Goal: Information Seeking & Learning: Learn about a topic

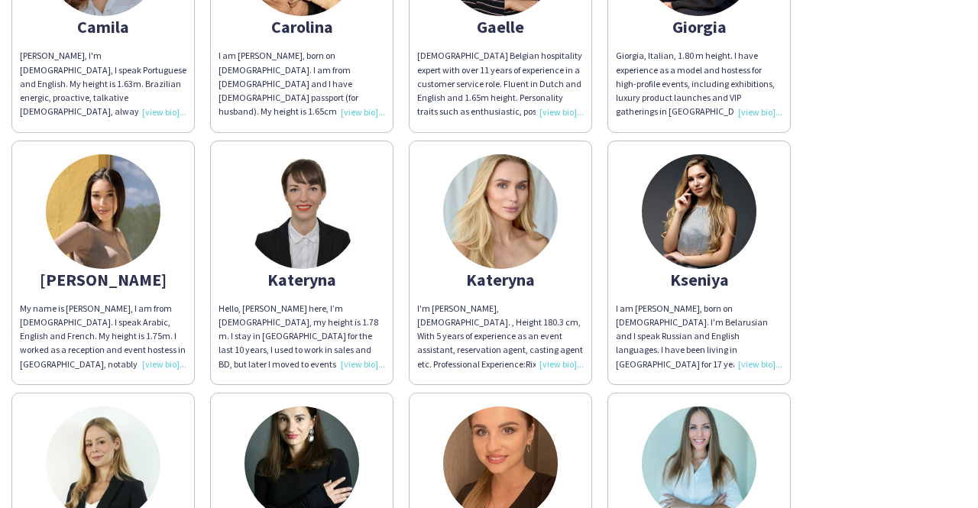
scroll to position [1411, 0]
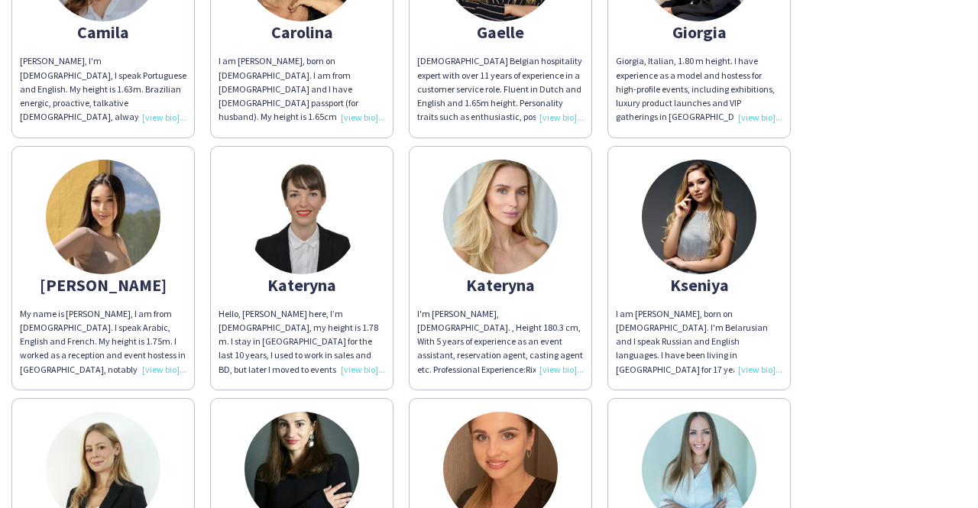
click at [344, 213] on img at bounding box center [302, 217] width 115 height 115
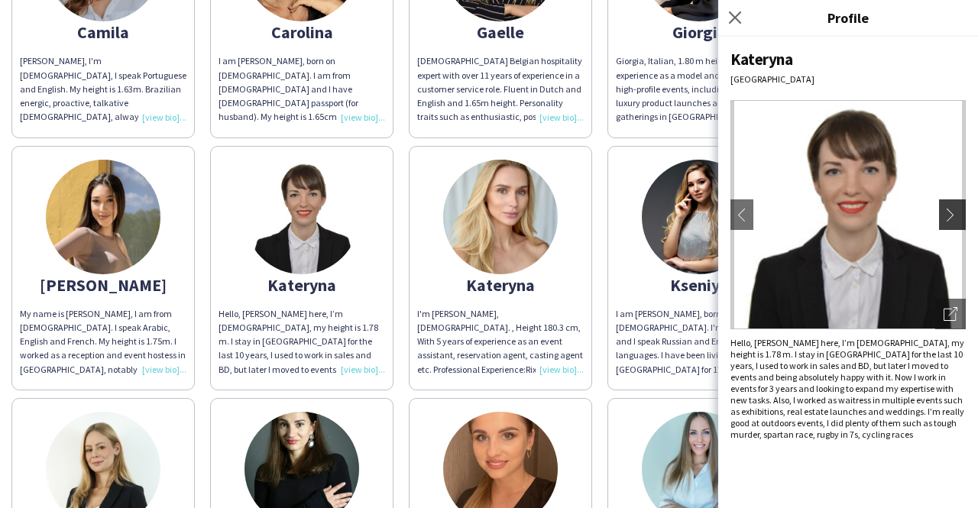
click at [960, 220] on app-icon "chevron-right" at bounding box center [954, 215] width 21 height 14
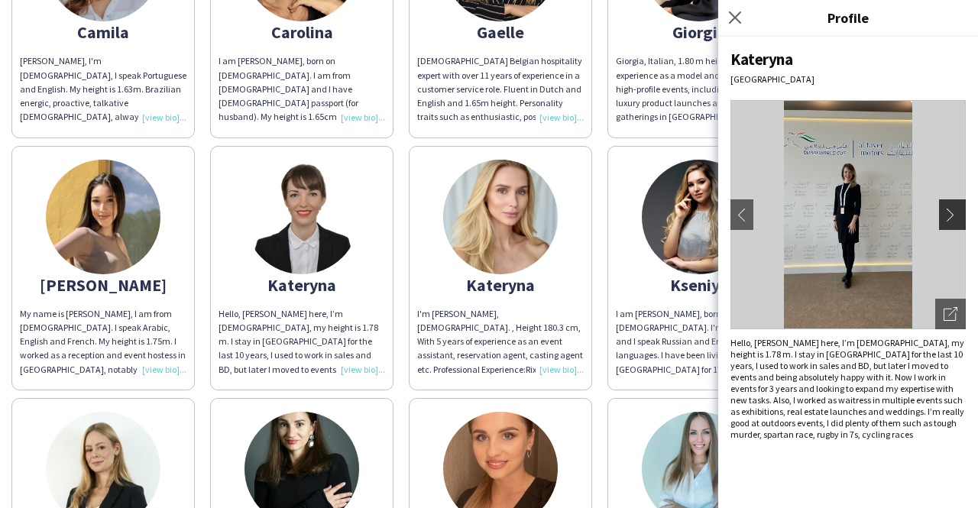
click at [960, 220] on app-icon "chevron-right" at bounding box center [954, 215] width 21 height 14
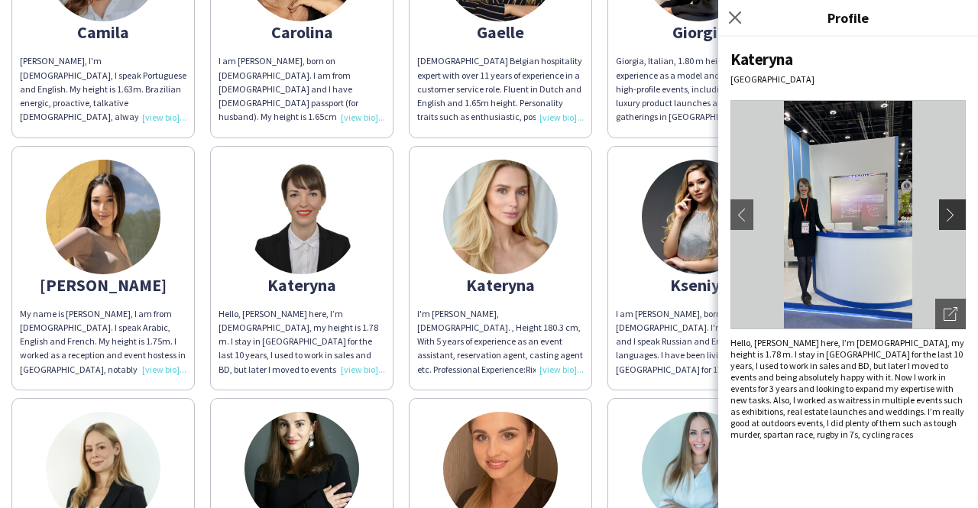
click at [960, 220] on app-icon "chevron-right" at bounding box center [954, 215] width 21 height 14
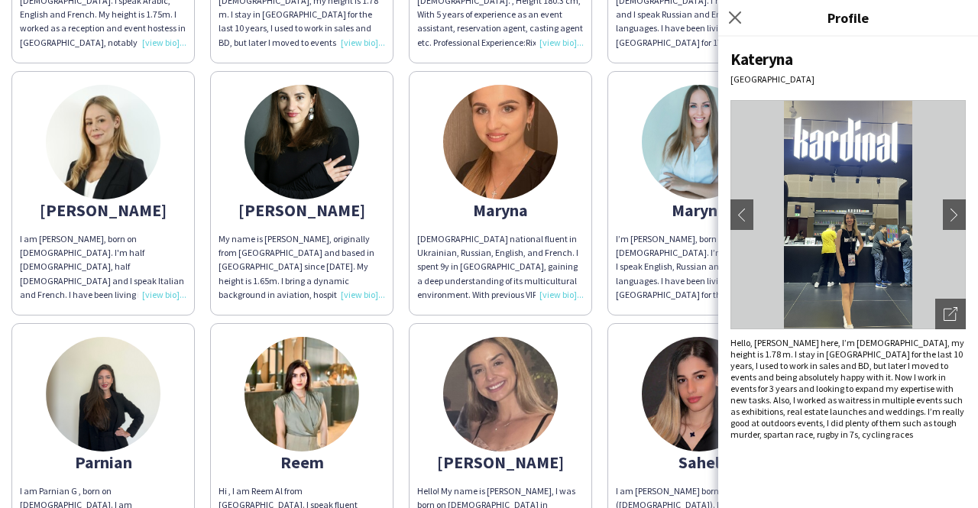
scroll to position [1739, 0]
click at [738, 16] on icon "Close pop-in" at bounding box center [735, 17] width 15 height 15
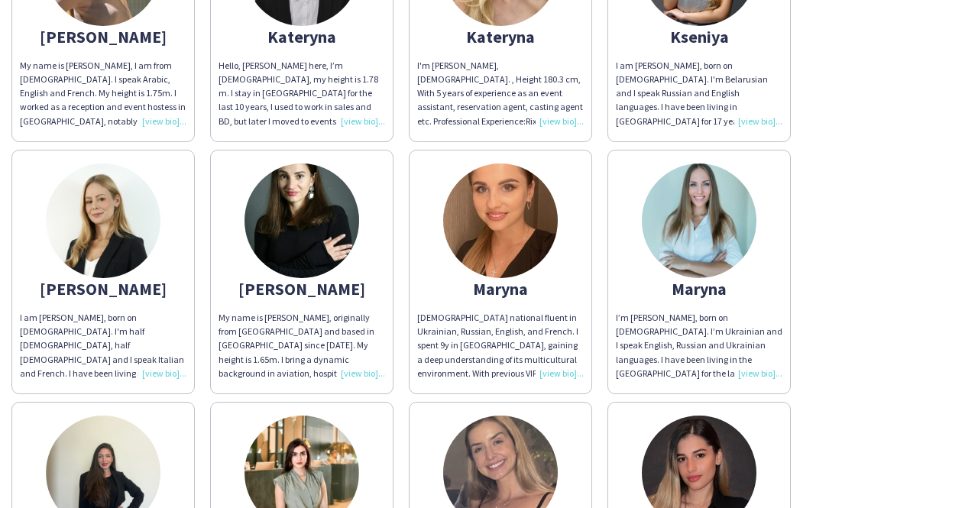
scroll to position [1592, 0]
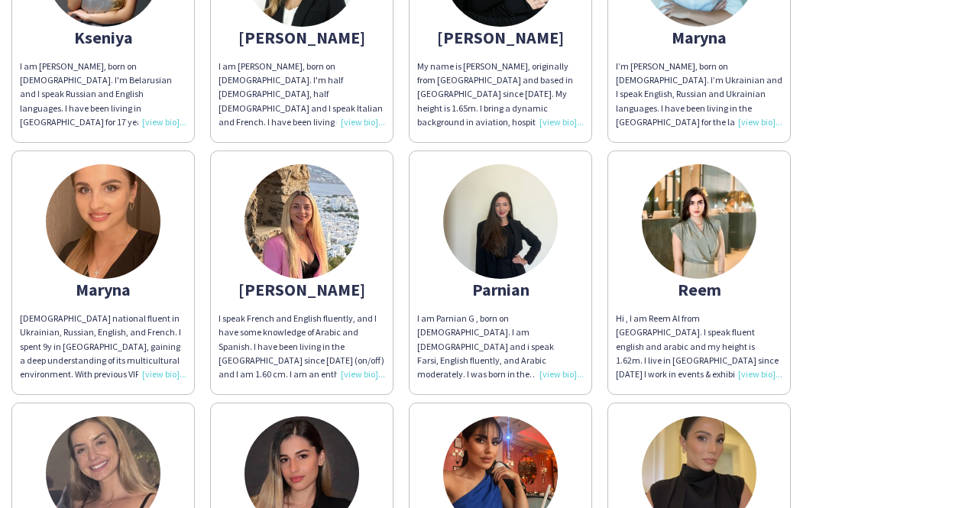
scroll to position [1910, 0]
click at [290, 216] on img at bounding box center [302, 222] width 115 height 115
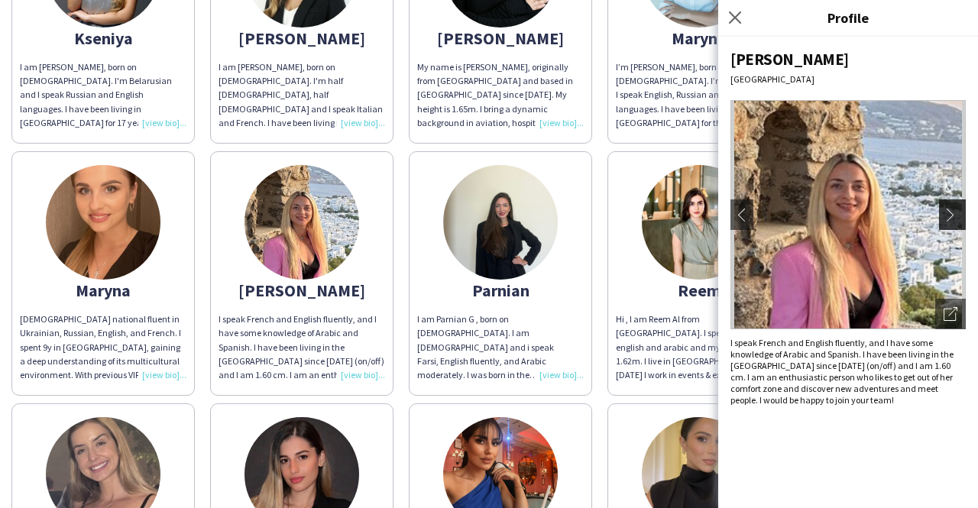
click at [962, 208] on app-icon "chevron-right" at bounding box center [954, 215] width 21 height 14
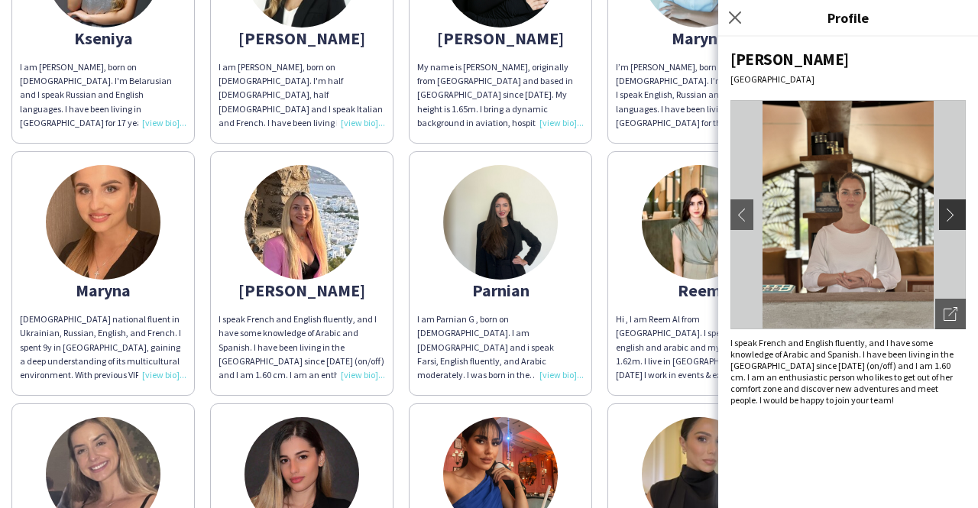
click at [962, 208] on app-icon "chevron-right" at bounding box center [954, 215] width 21 height 14
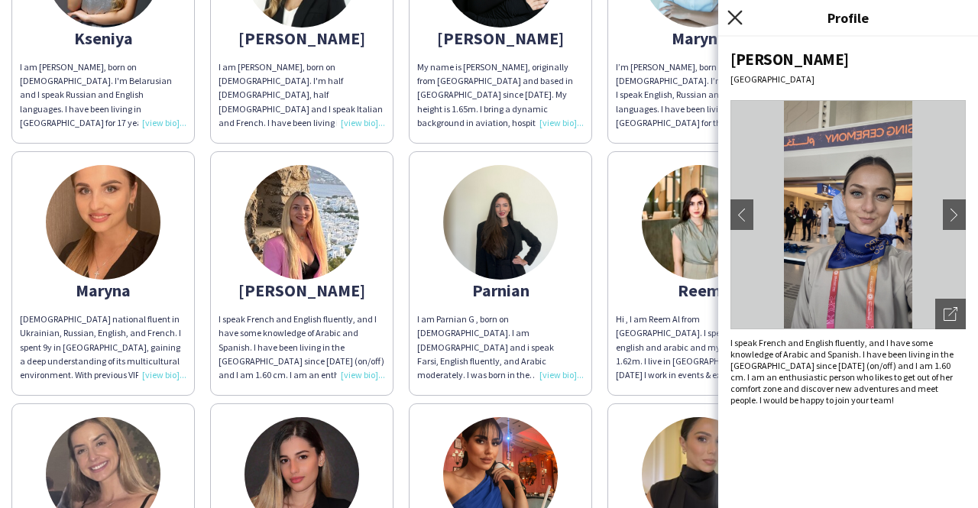
click at [737, 13] on icon "Close pop-in" at bounding box center [735, 17] width 15 height 15
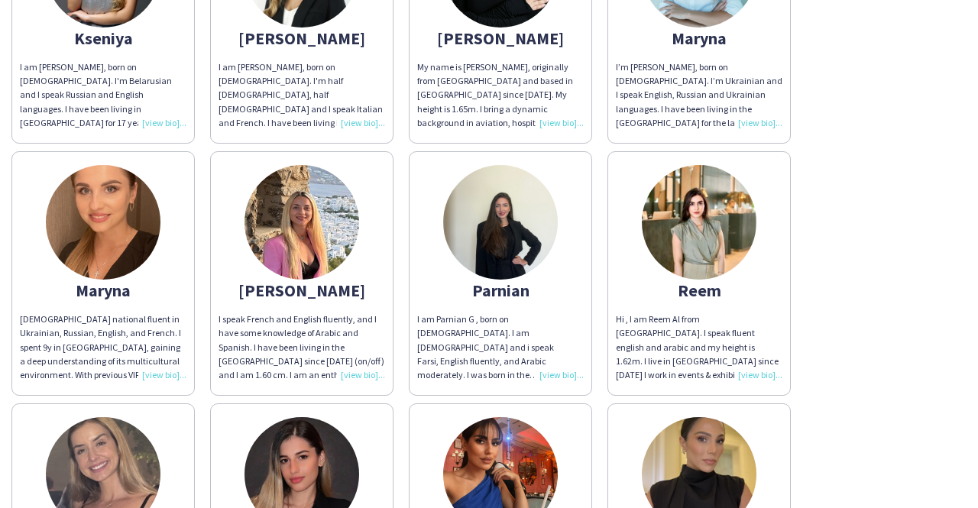
click at [853, 383] on div "[PERSON_NAME] My name is [PERSON_NAME] from [GEOGRAPHIC_DATA], 178 cm and I spe…" at bounding box center [488, 143] width 955 height 2019
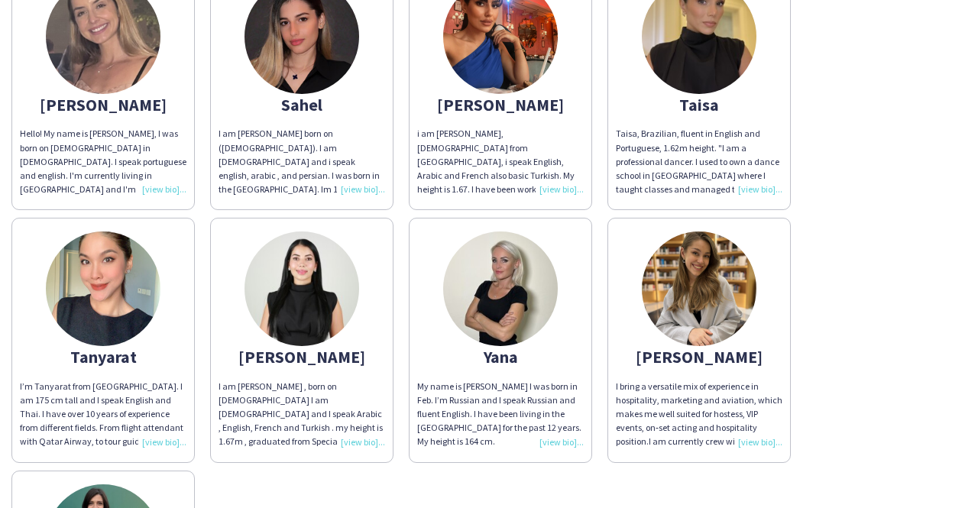
scroll to position [2330, 0]
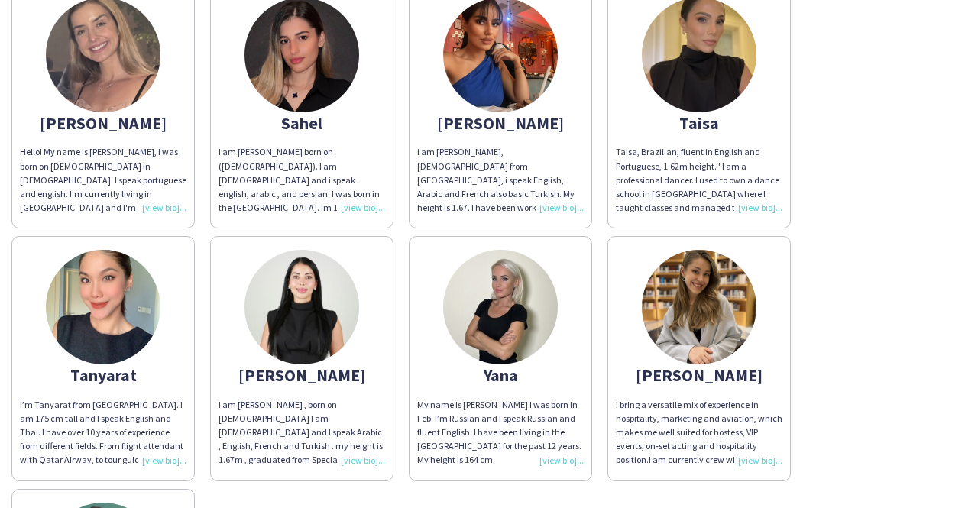
click at [508, 301] on img at bounding box center [500, 307] width 115 height 115
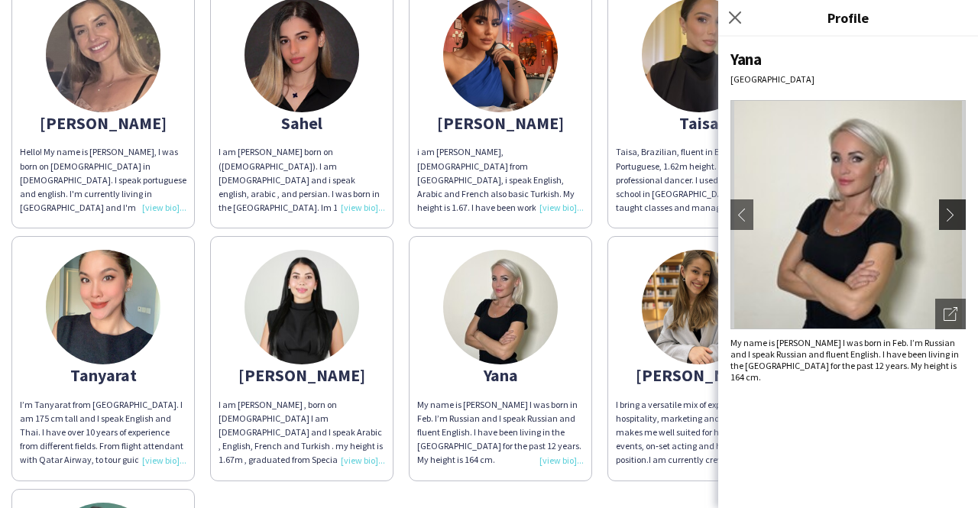
click at [954, 212] on app-icon "chevron-right" at bounding box center [954, 215] width 21 height 14
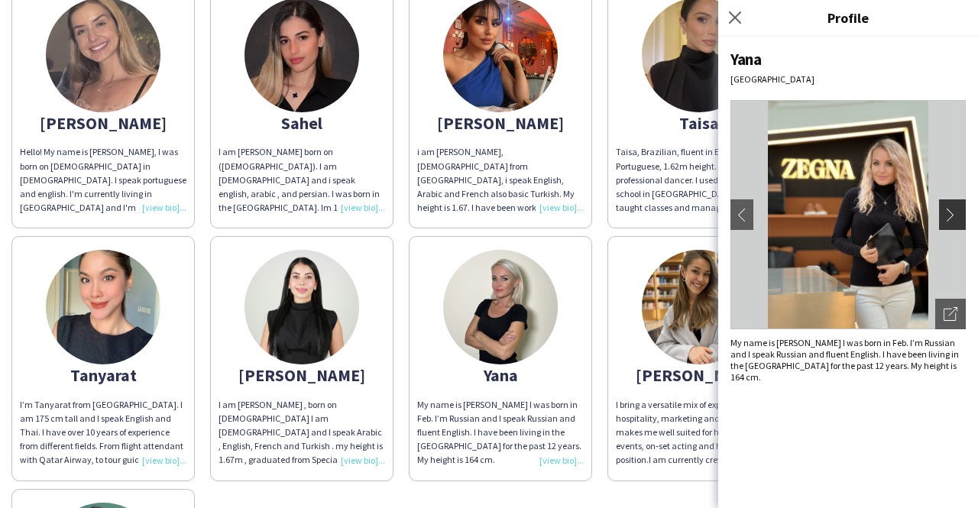
click at [954, 212] on app-icon "chevron-right" at bounding box center [954, 215] width 21 height 14
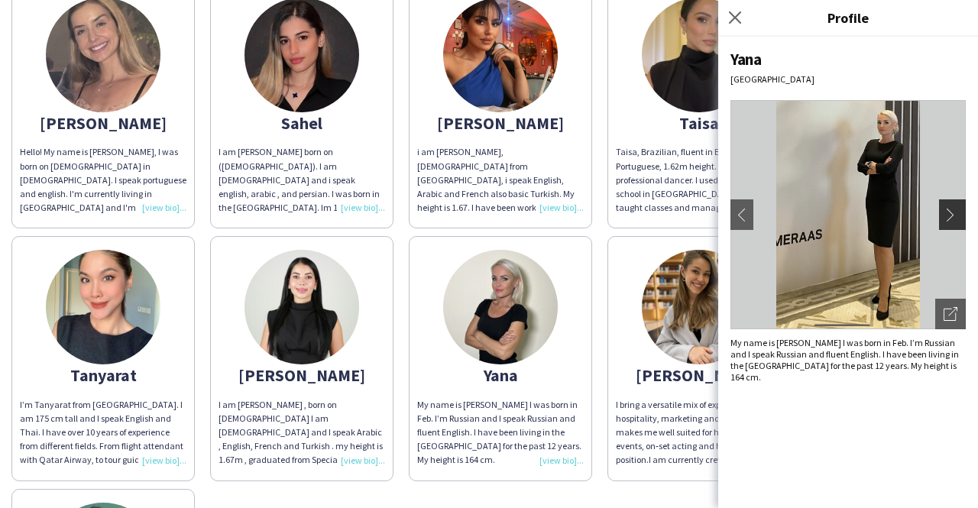
click at [954, 212] on app-icon "chevron-right" at bounding box center [954, 215] width 21 height 14
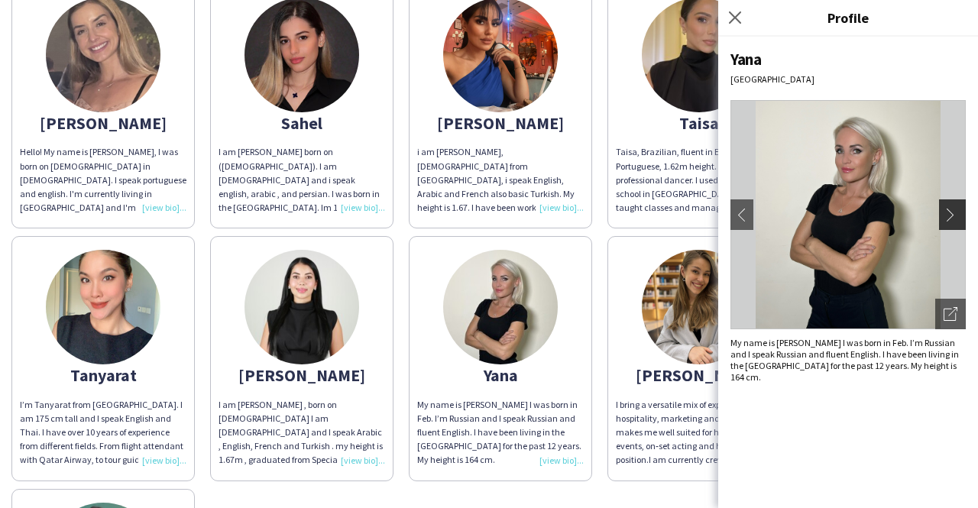
click at [965, 219] on app-icon "chevron-right" at bounding box center [954, 215] width 21 height 14
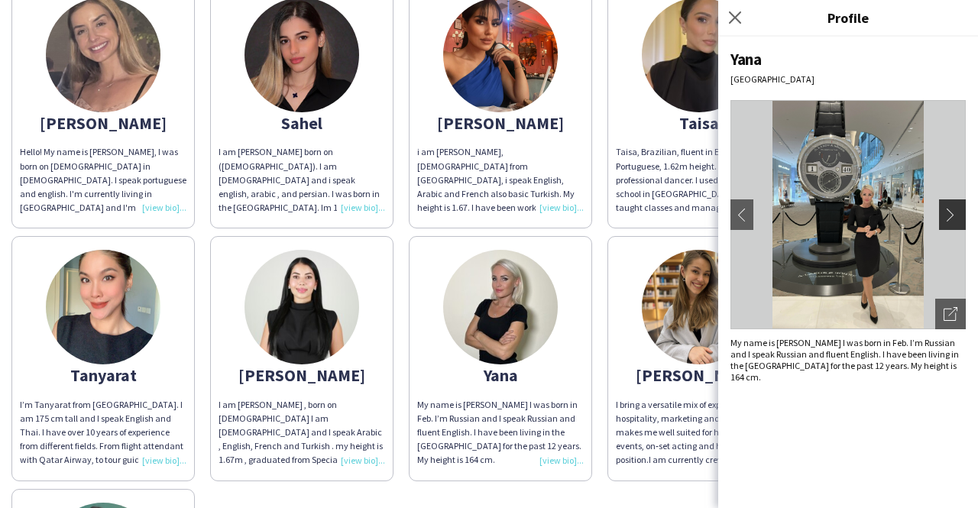
click at [955, 219] on app-icon "chevron-right" at bounding box center [954, 215] width 21 height 14
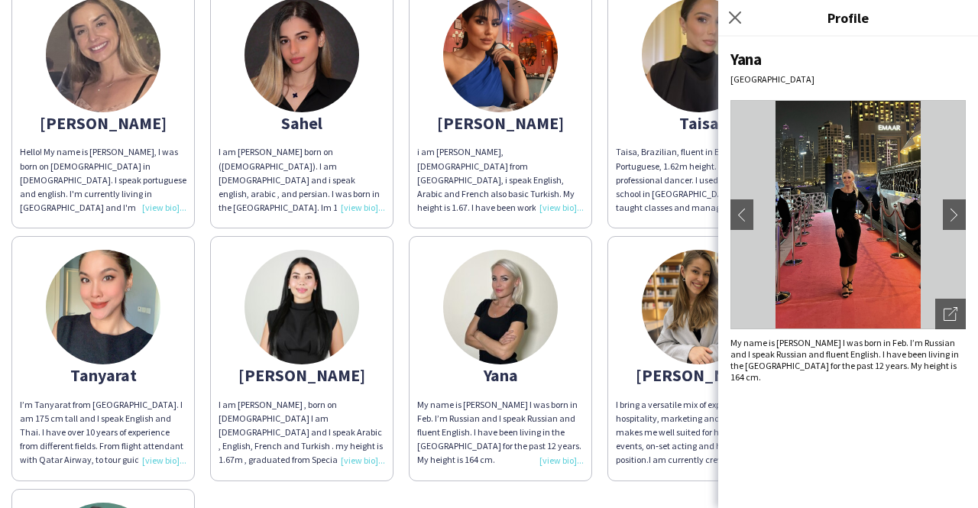
click at [724, 214] on div "Yana [GEOGRAPHIC_DATA] chevron-left chevron-right Open photos pop-in My name is…" at bounding box center [848, 273] width 260 height 472
click at [734, 215] on app-icon "chevron-left" at bounding box center [741, 215] width 21 height 14
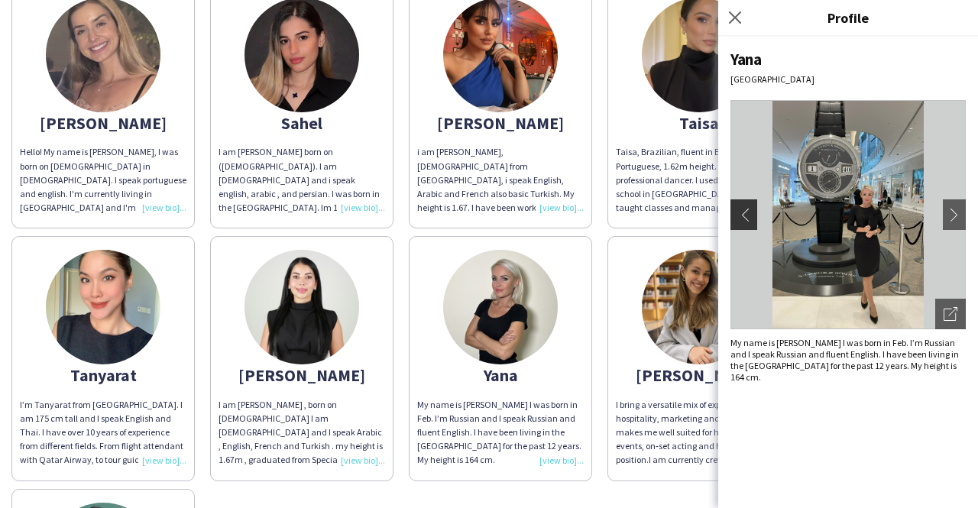
click at [734, 215] on app-icon "chevron-left" at bounding box center [741, 215] width 21 height 14
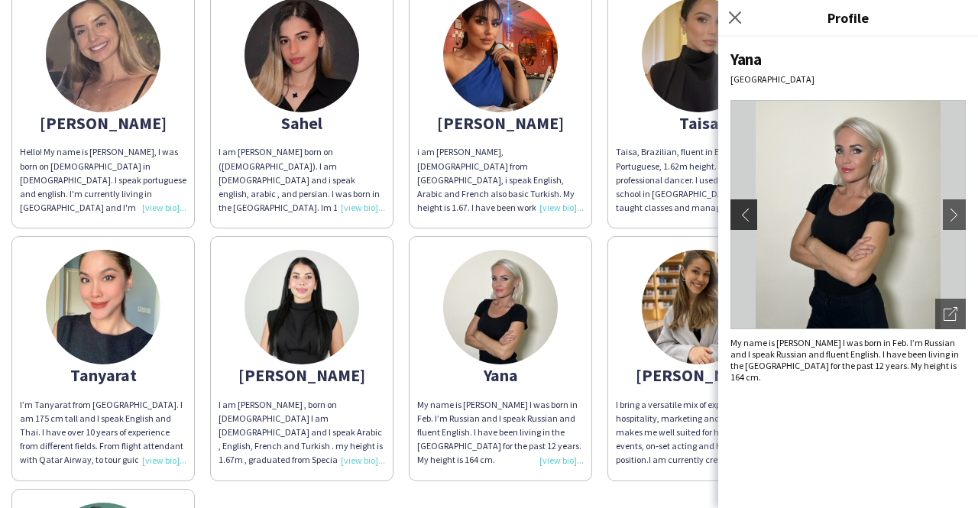
click at [734, 215] on app-icon "chevron-left" at bounding box center [741, 215] width 21 height 14
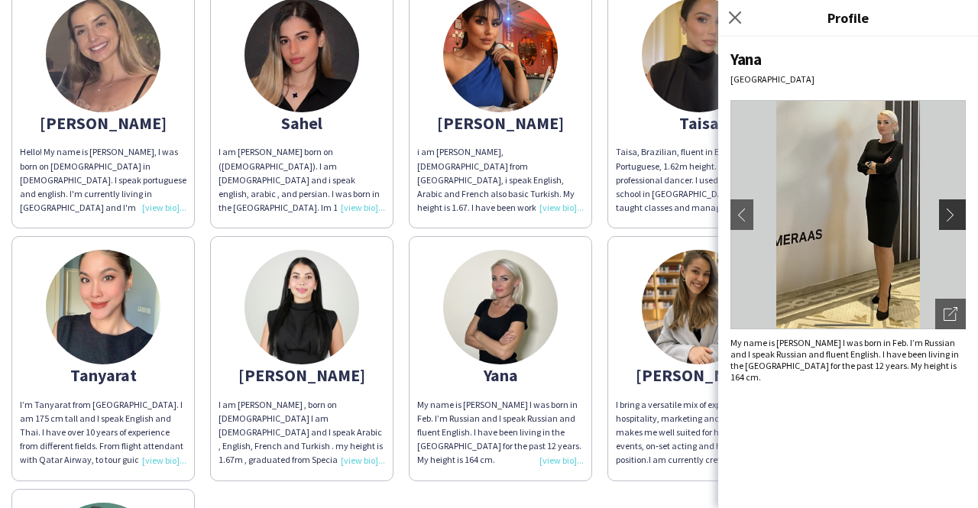
click at [964, 225] on button "chevron-right" at bounding box center [954, 214] width 31 height 31
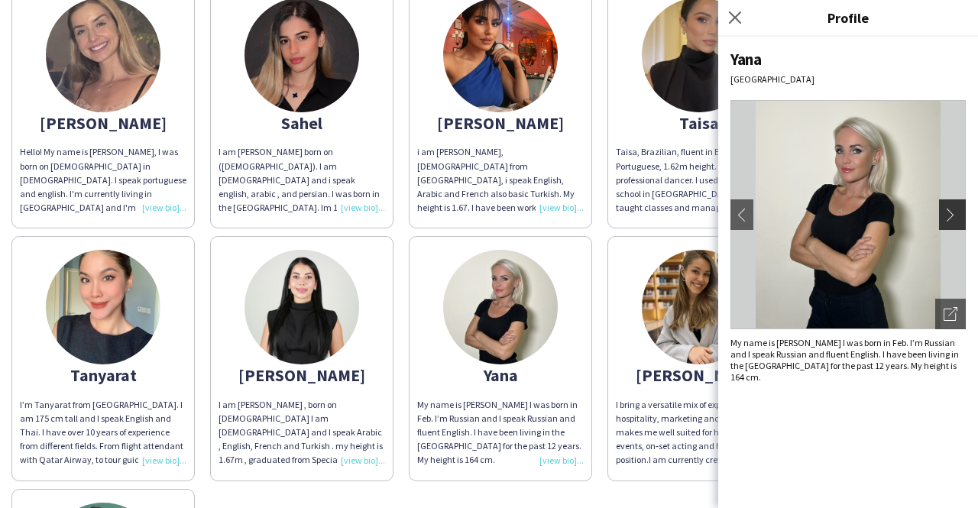
click at [964, 225] on button "chevron-right" at bounding box center [954, 214] width 31 height 31
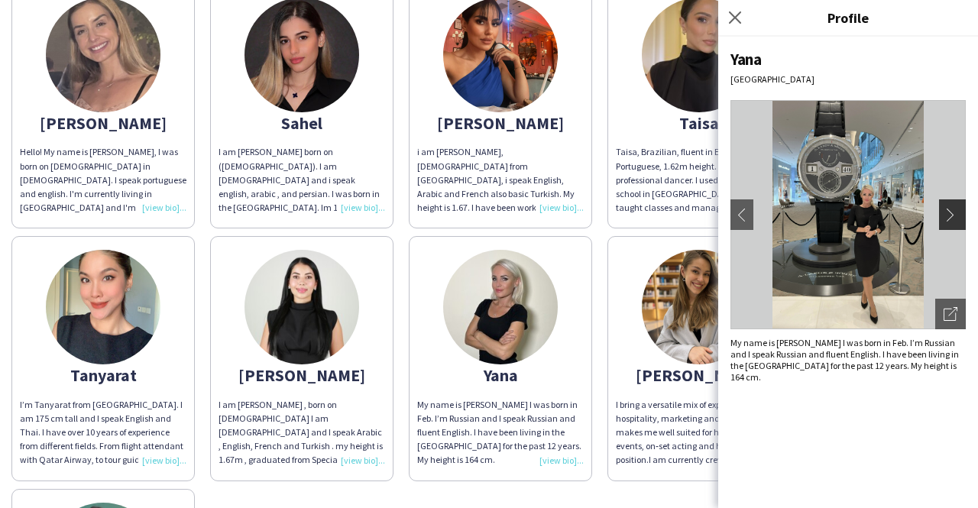
click at [964, 225] on button "chevron-right" at bounding box center [954, 214] width 31 height 31
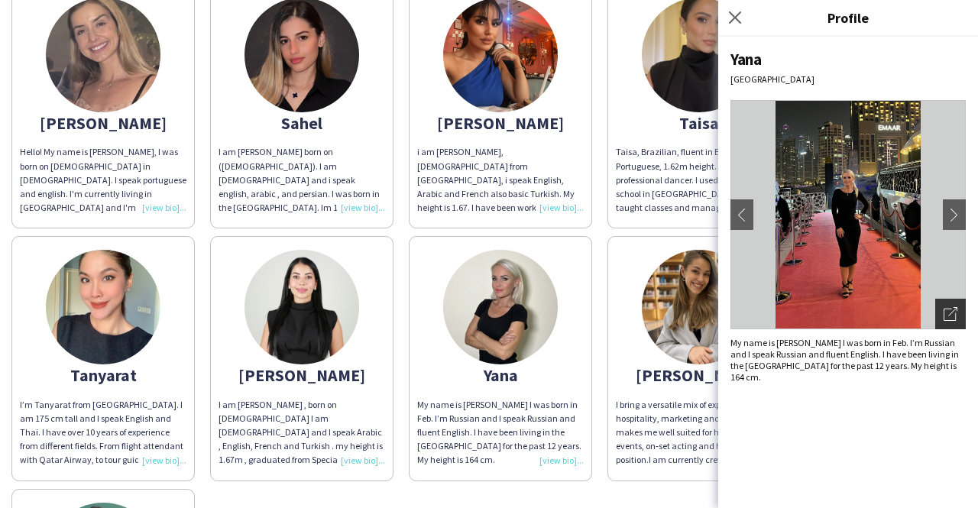
click at [956, 310] on icon "Open photos pop-in" at bounding box center [951, 314] width 14 height 14
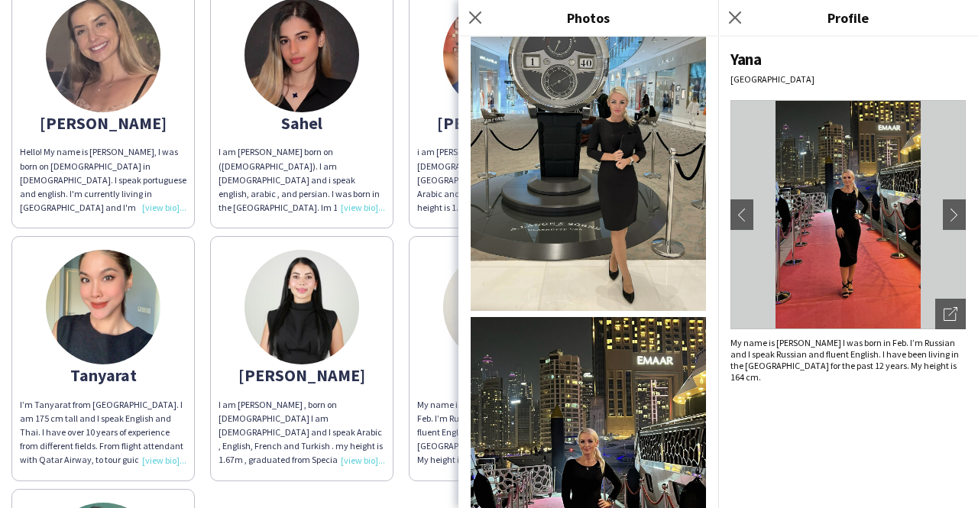
scroll to position [1352, 0]
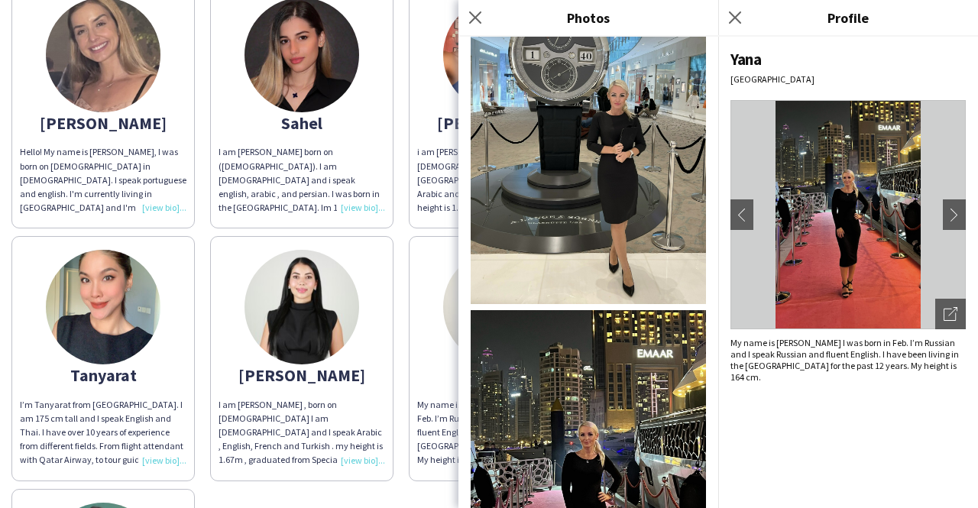
click at [486, 15] on div "Close pop-in" at bounding box center [478, 17] width 38 height 35
click at [475, 15] on icon "Close pop-in" at bounding box center [475, 17] width 15 height 15
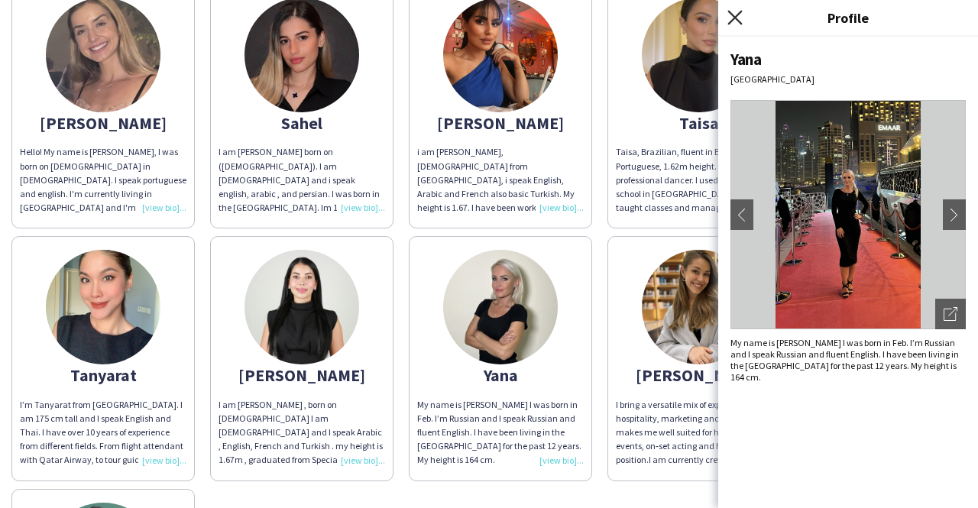
click at [735, 19] on icon "Close pop-in" at bounding box center [735, 17] width 15 height 15
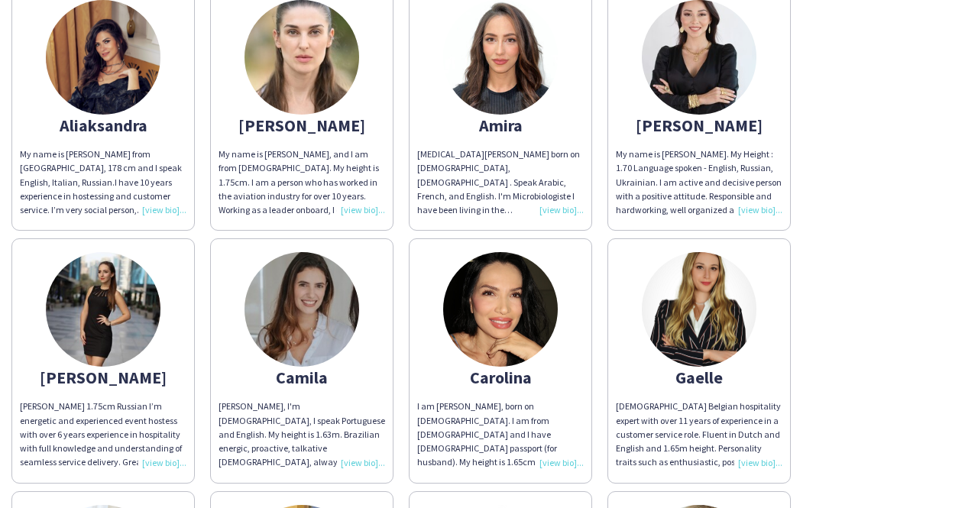
scroll to position [1025, 0]
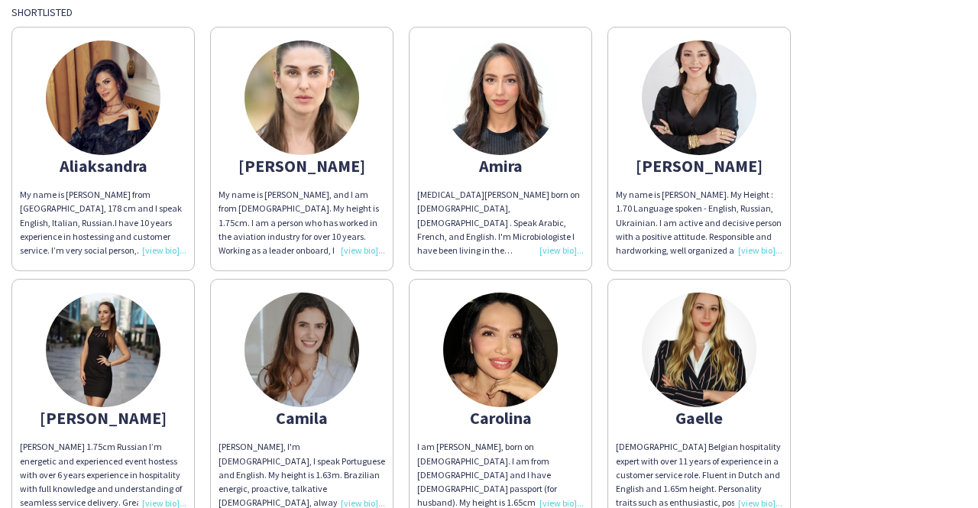
click at [717, 92] on img at bounding box center [699, 98] width 115 height 115
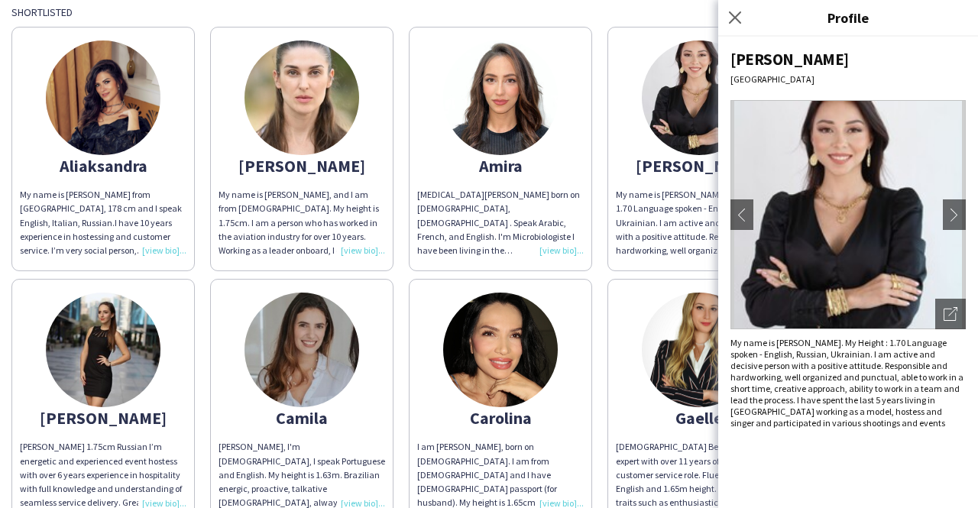
click at [933, 221] on img at bounding box center [848, 214] width 235 height 229
click at [955, 323] on div "Open photos pop-in" at bounding box center [951, 314] width 31 height 31
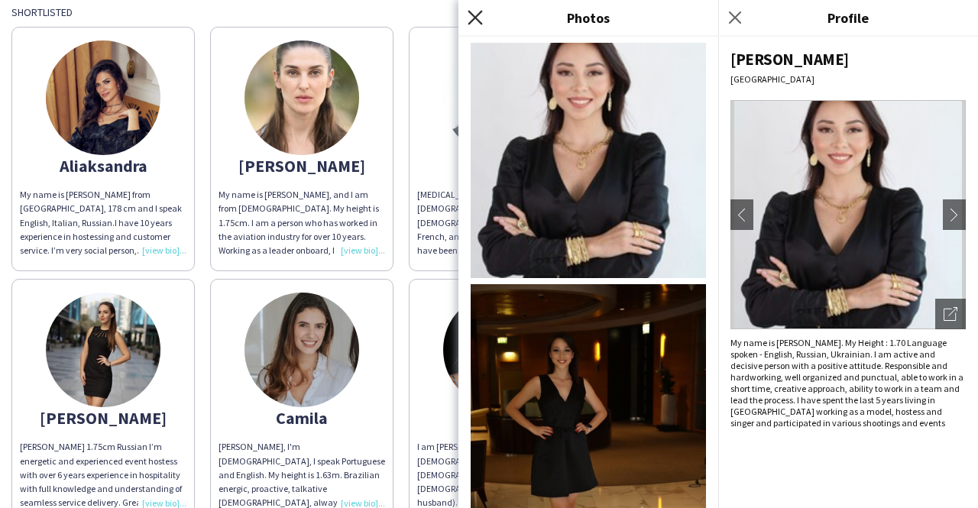
click at [474, 23] on icon "Close pop-in" at bounding box center [475, 17] width 15 height 15
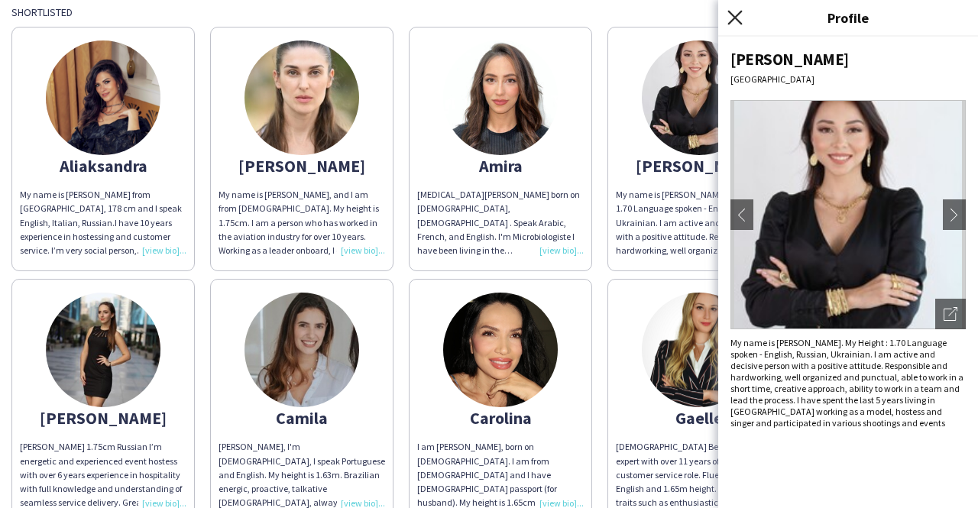
click at [735, 24] on icon "Close pop-in" at bounding box center [735, 17] width 15 height 15
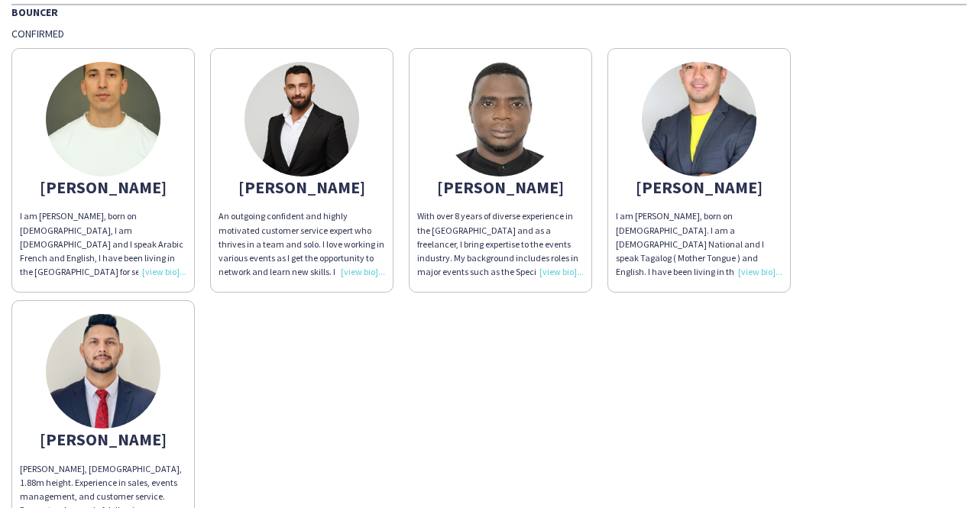
scroll to position [120, 0]
